Goal: Task Accomplishment & Management: Complete application form

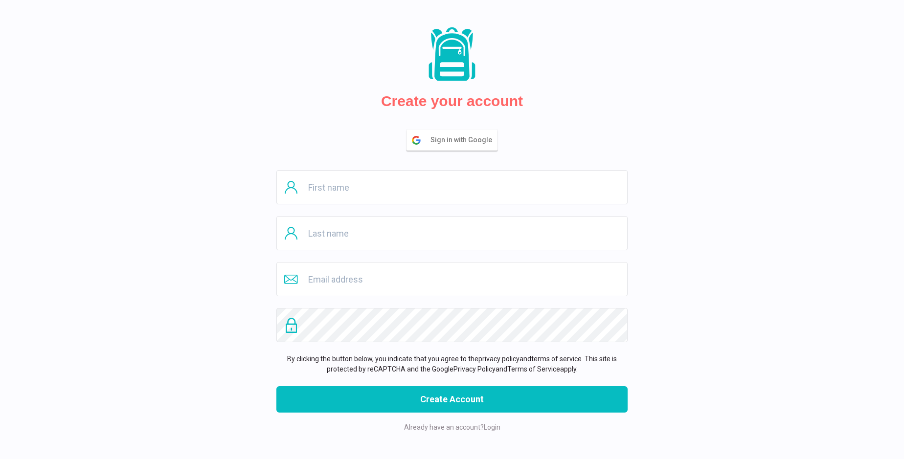
click at [452, 187] on input "text" at bounding box center [451, 187] width 351 height 34
type input "[PERSON_NAME]"
click at [452, 233] on input "text" at bounding box center [451, 233] width 351 height 34
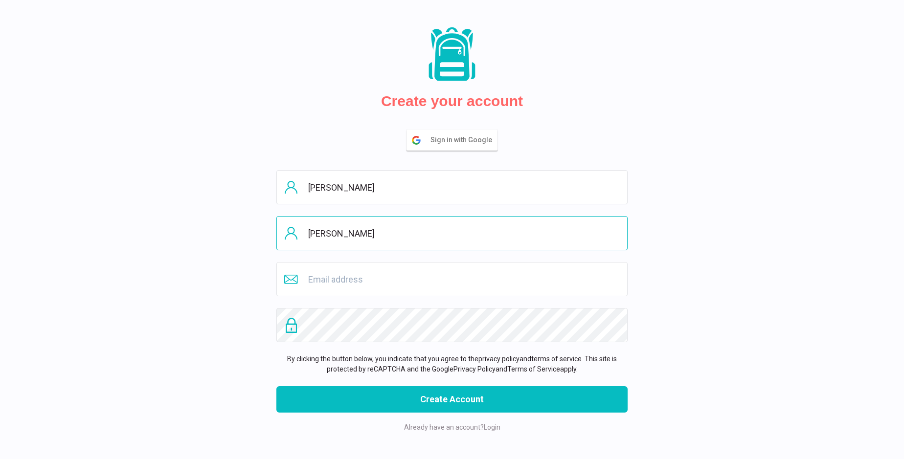
type input "[PERSON_NAME]"
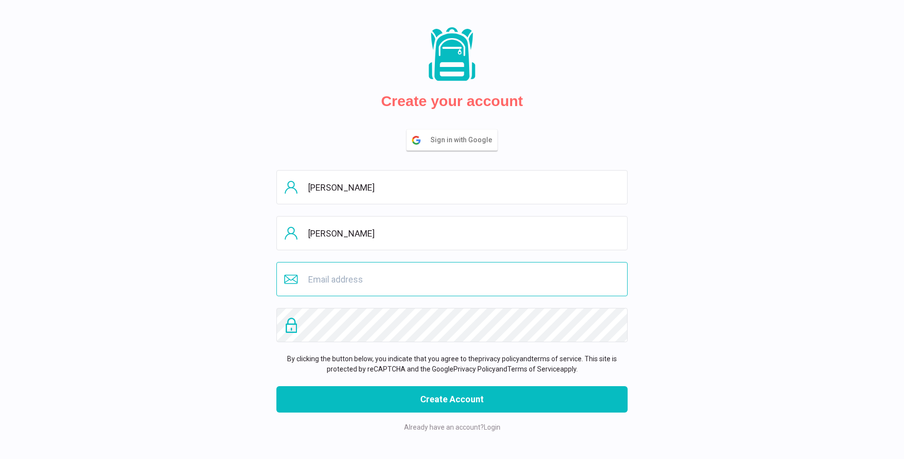
click at [452, 279] on input "email" at bounding box center [451, 279] width 351 height 34
type input "[DOMAIN_NAME][EMAIL_ADDRESS][DOMAIN_NAME]"
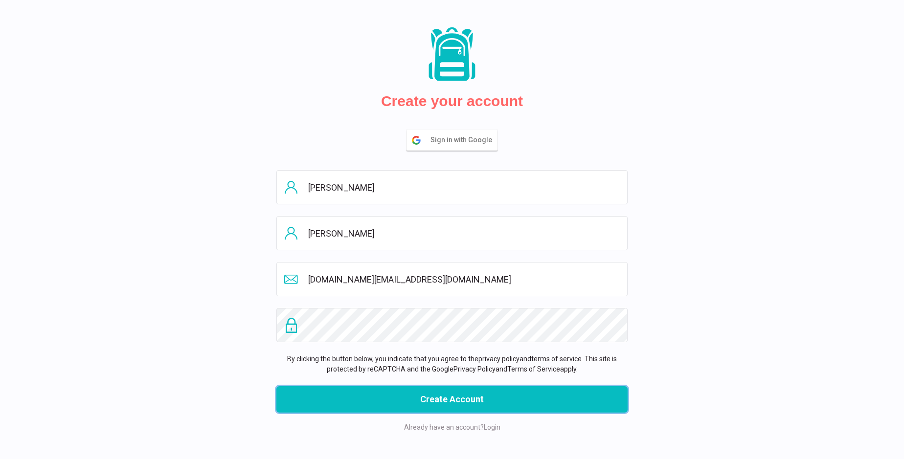
click at [452, 400] on button "Create Account" at bounding box center [451, 400] width 351 height 26
